Goal: Task Accomplishment & Management: Manage account settings

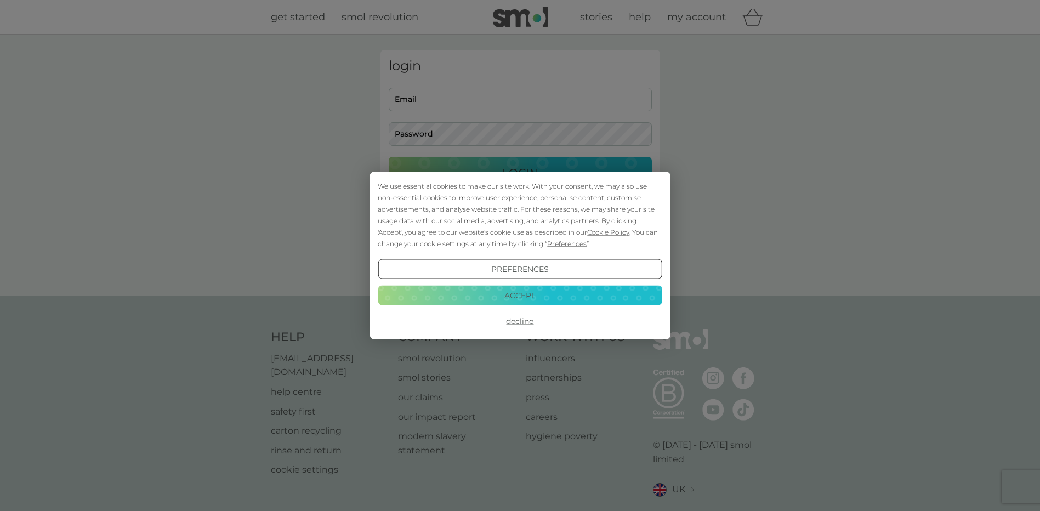
click at [519, 295] on button "Accept" at bounding box center [520, 295] width 284 height 20
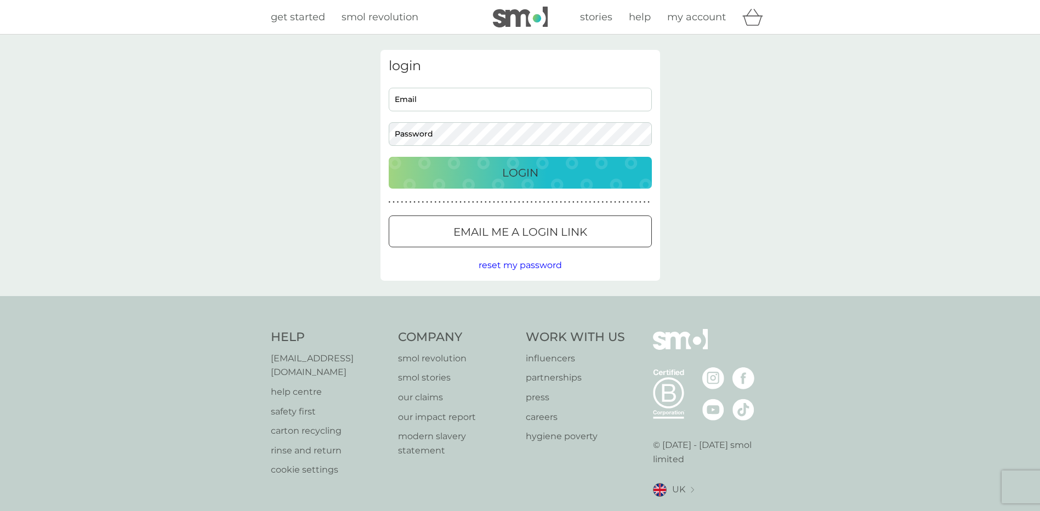
click at [451, 79] on div "login Email Password Login ● ● ● ● ● ● ● ● ● ● ● ● ● ● ● ● ● ● ● ● ● ● ● ● ● ● …" at bounding box center [521, 165] width 280 height 231
click at [443, 103] on input "Email" at bounding box center [520, 100] width 263 height 24
click at [428, 110] on input "Email" at bounding box center [520, 100] width 263 height 24
click at [430, 104] on input "Email" at bounding box center [520, 100] width 263 height 24
type input "[PERSON_NAME][EMAIL_ADDRESS][PERSON_NAME][DOMAIN_NAME]"
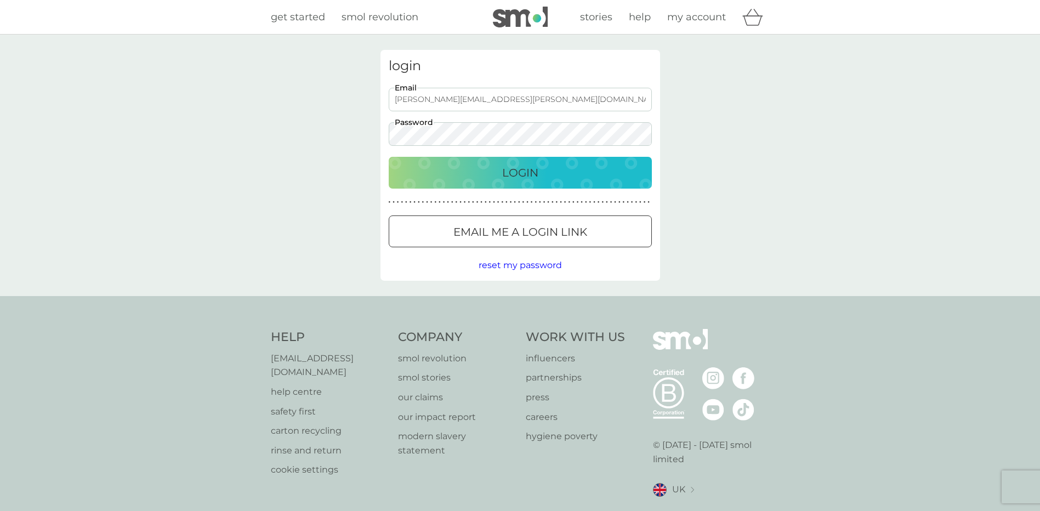
click at [389, 157] on button "Login" at bounding box center [520, 173] width 263 height 32
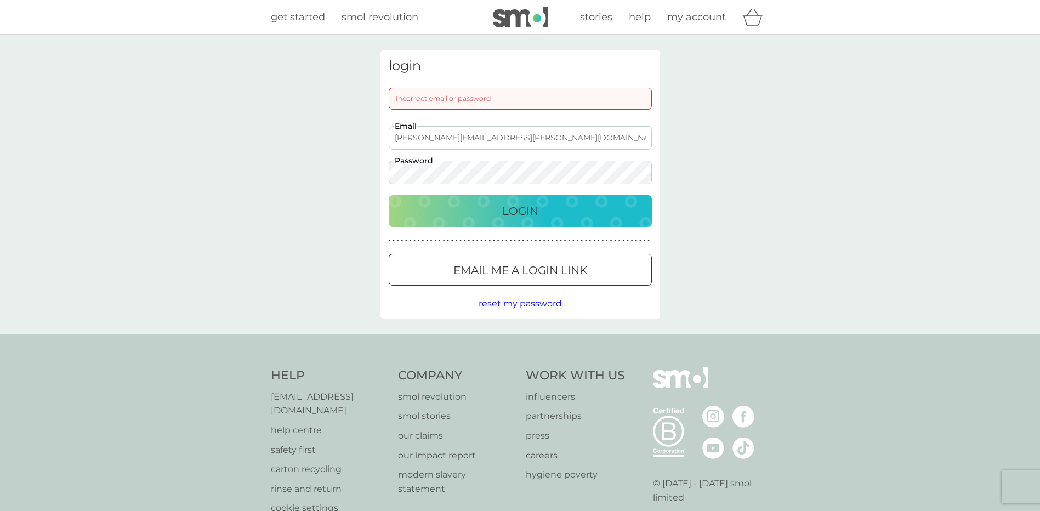
click at [518, 271] on div at bounding box center [520, 271] width 39 height 12
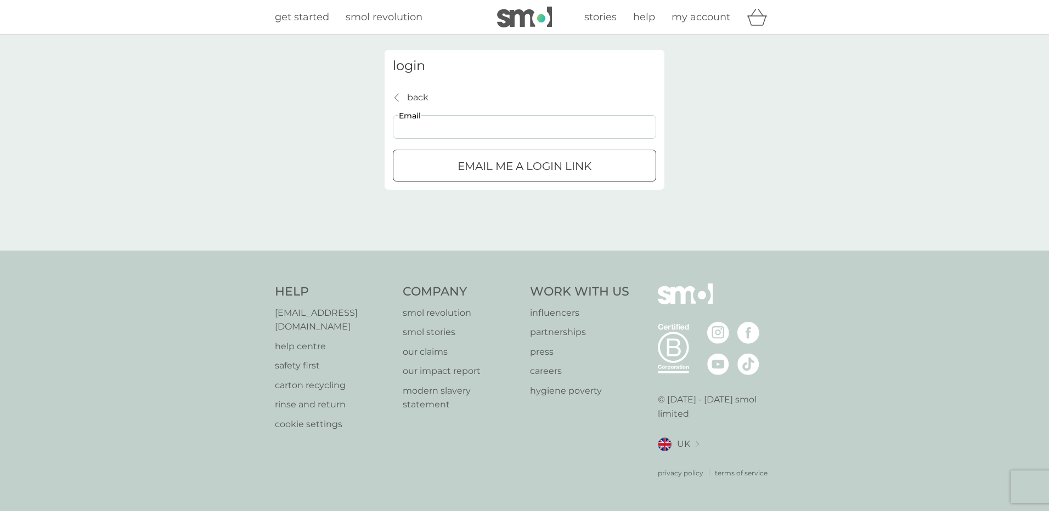
click at [460, 118] on input "Email" at bounding box center [524, 127] width 263 height 24
type input "D"
type input "[PERSON_NAME][EMAIL_ADDRESS][PERSON_NAME][DOMAIN_NAME]"
click at [508, 165] on div "submit" at bounding box center [511, 166] width 8 height 8
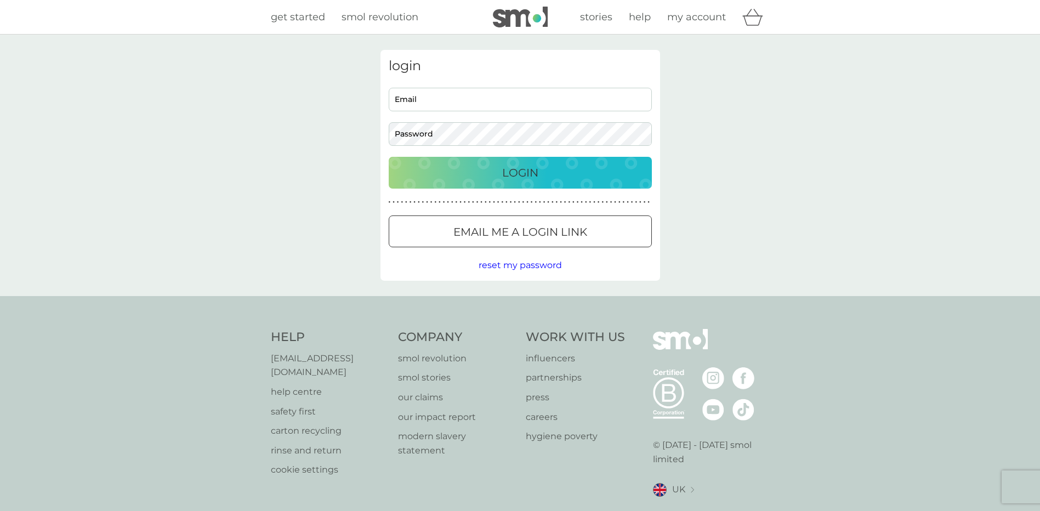
click at [443, 93] on input "Email" at bounding box center [520, 100] width 263 height 24
drag, startPoint x: 443, startPoint y: 93, endPoint x: 370, endPoint y: 110, distance: 74.8
click at [370, 110] on div "login Email Password Login ● ● ● ● ● ● ● ● ● ● ● ● ● ● ● ● ● ● ● ● ● ● ● ● ● ● …" at bounding box center [520, 166] width 1040 height 262
click at [682, 24] on link "my account" at bounding box center [696, 17] width 59 height 16
click at [427, 97] on input "Email" at bounding box center [520, 100] width 263 height 24
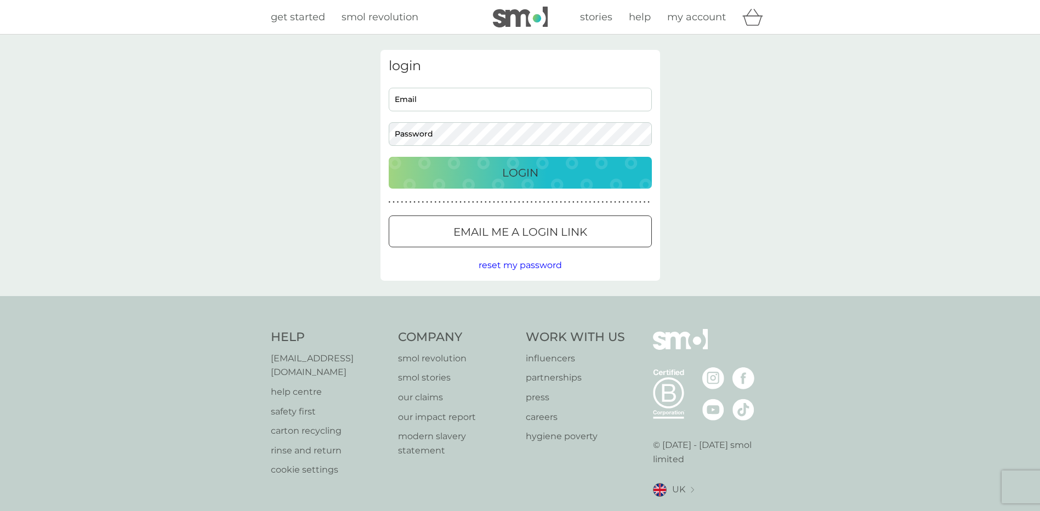
click at [512, 266] on span "reset my password" at bounding box center [520, 265] width 83 height 10
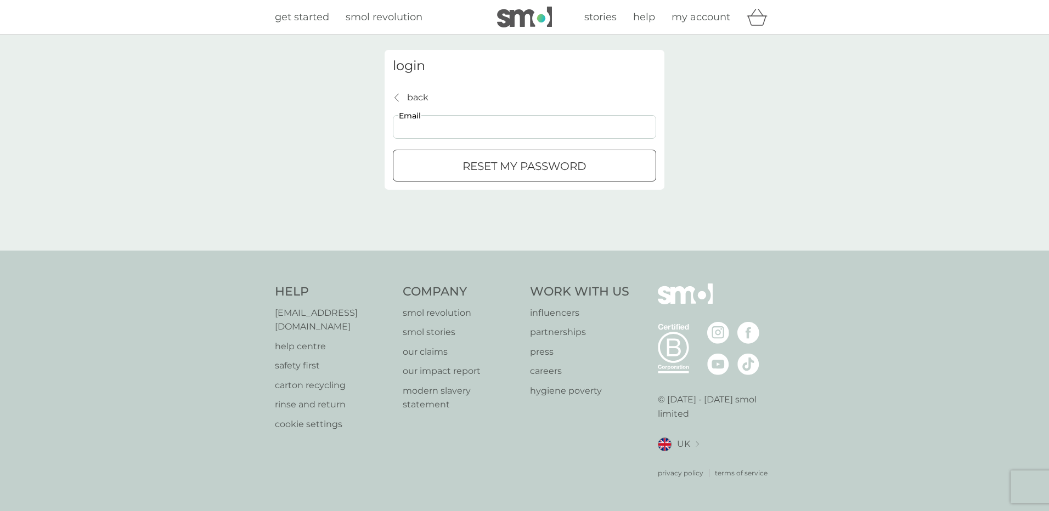
click at [439, 126] on input "Email" at bounding box center [524, 127] width 263 height 24
drag, startPoint x: 439, startPoint y: 126, endPoint x: 418, endPoint y: 114, distance: 23.3
click at [418, 114] on div "back back Email reset my password" at bounding box center [524, 136] width 263 height 92
click at [430, 139] on input "Email" at bounding box center [524, 127] width 263 height 24
click at [428, 129] on input "Email" at bounding box center [524, 127] width 263 height 24
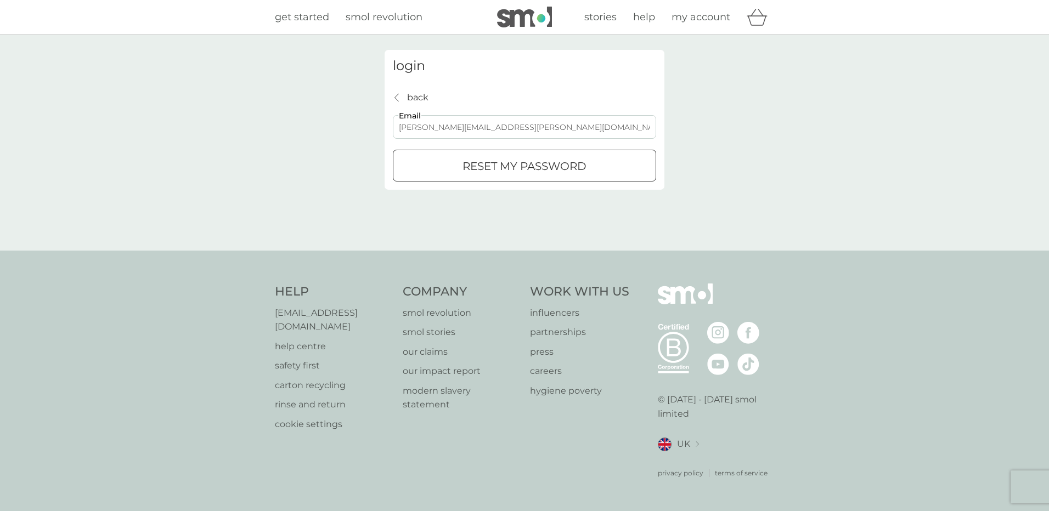
type input "[PERSON_NAME][EMAIL_ADDRESS][PERSON_NAME][DOMAIN_NAME]"
click at [540, 172] on p "reset my password" at bounding box center [524, 166] width 124 height 18
